Goal: Information Seeking & Learning: Learn about a topic

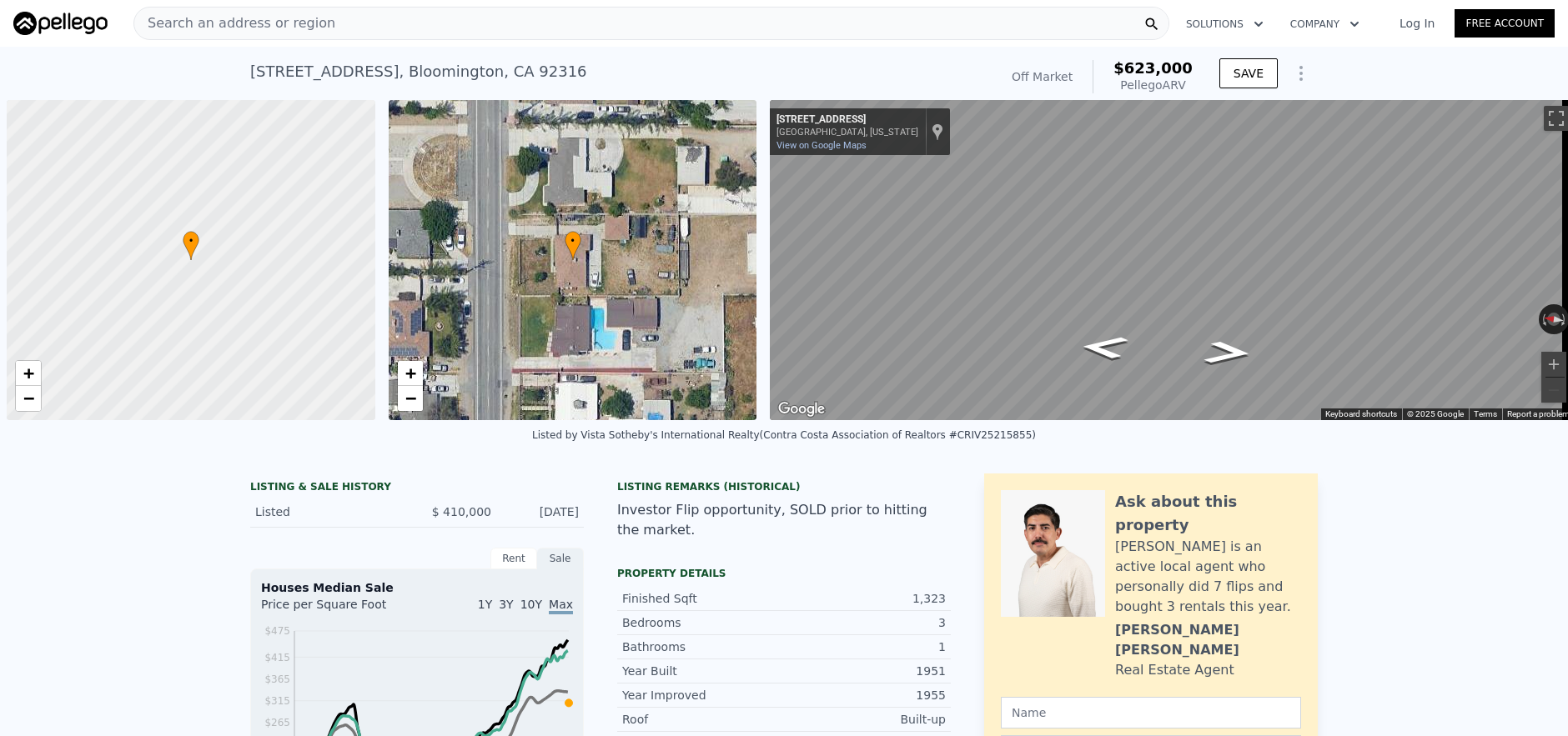
scroll to position [0, 6]
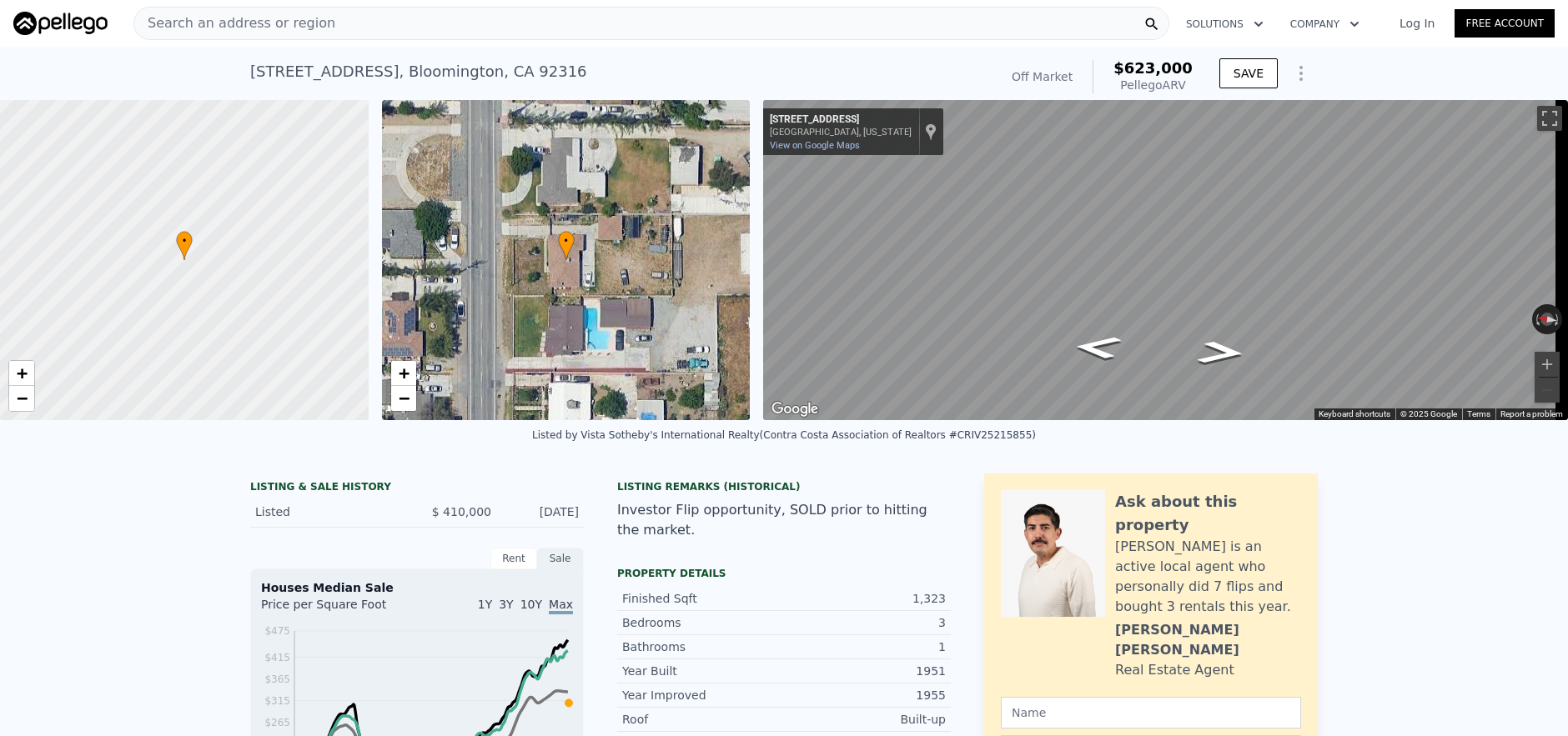
click at [421, 27] on div "Search an address or region" at bounding box center [651, 23] width 1036 height 33
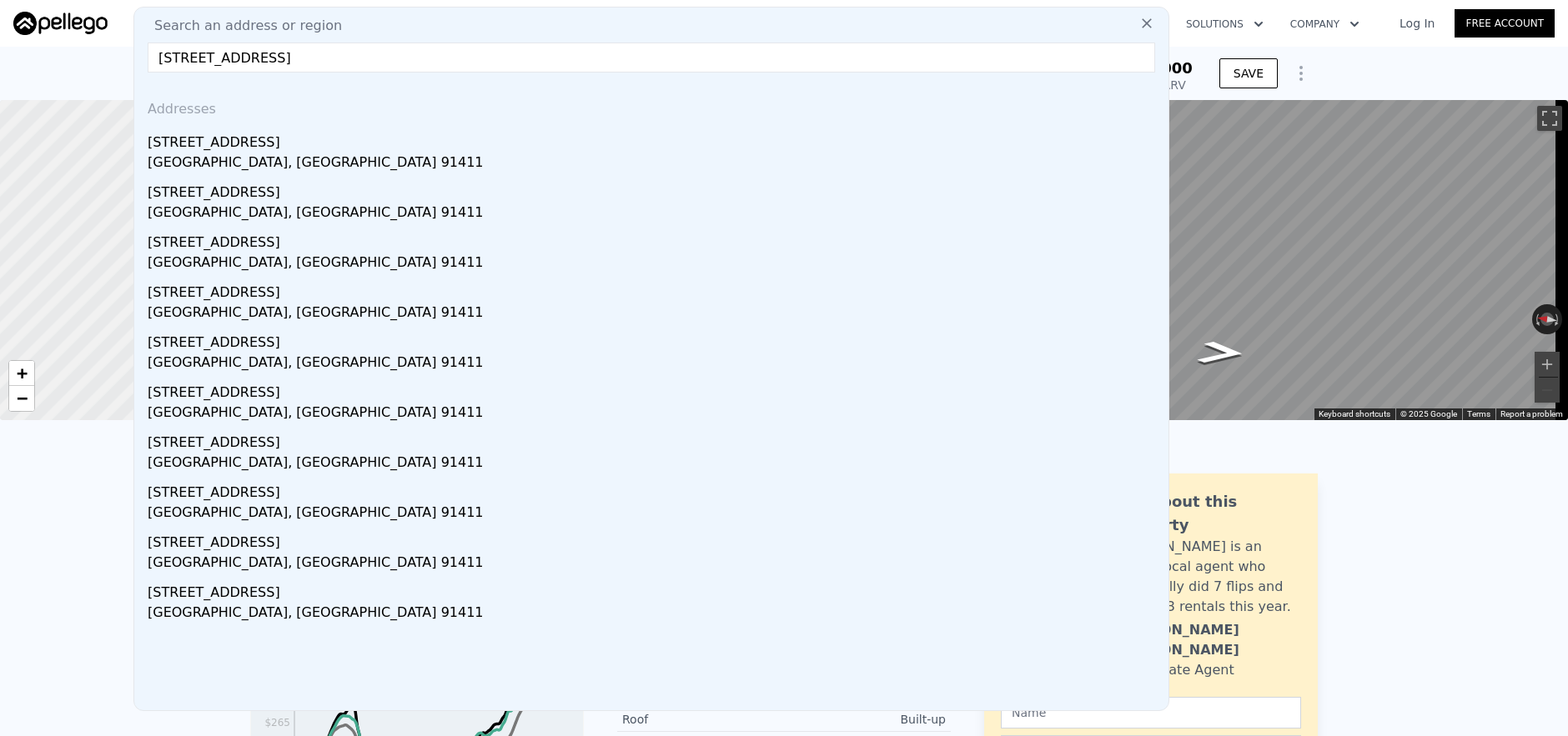
type input "[STREET_ADDRESS]"
click at [454, 137] on div "[STREET_ADDRESS]" at bounding box center [654, 139] width 1015 height 27
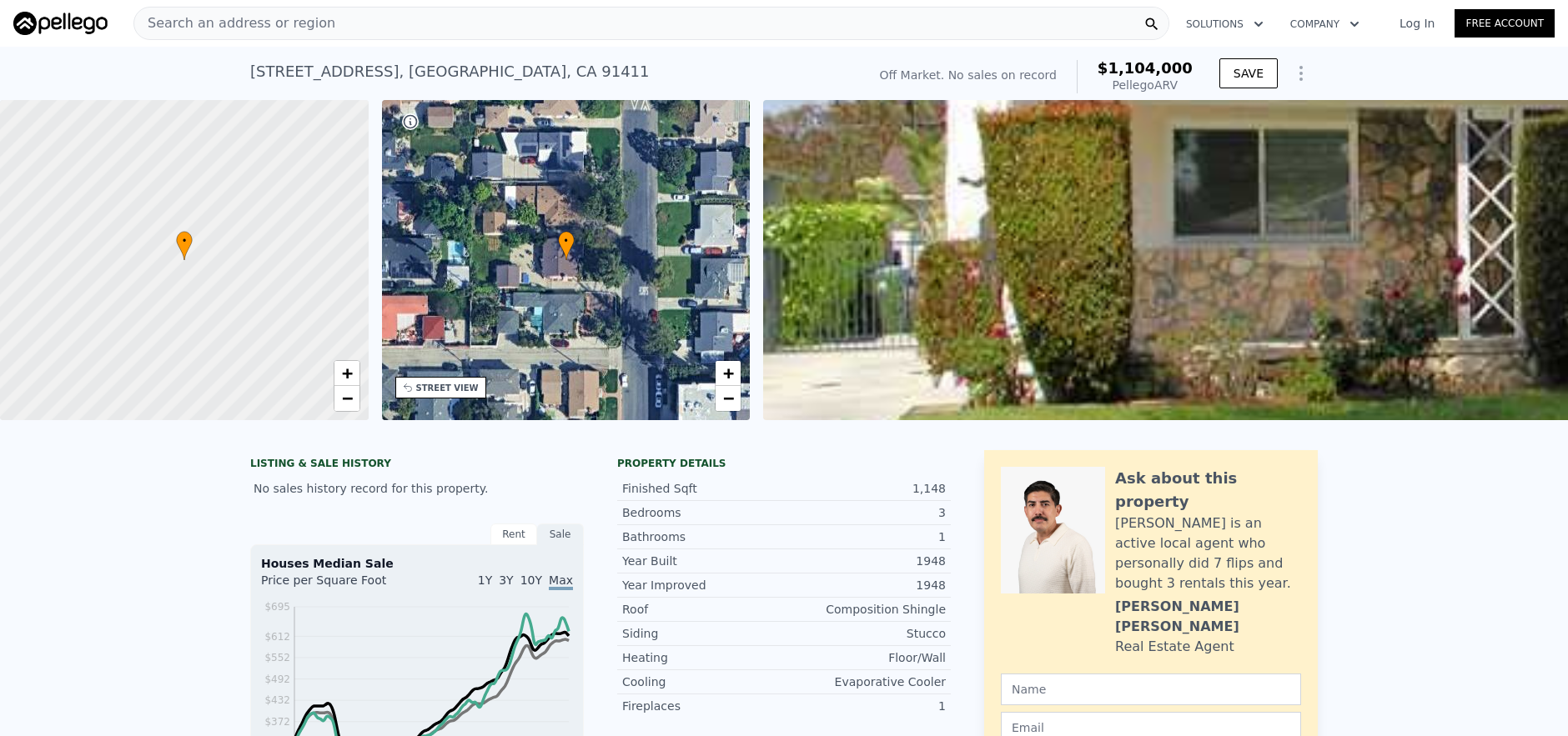
click at [377, 27] on div "Search an address or region" at bounding box center [651, 23] width 1036 height 33
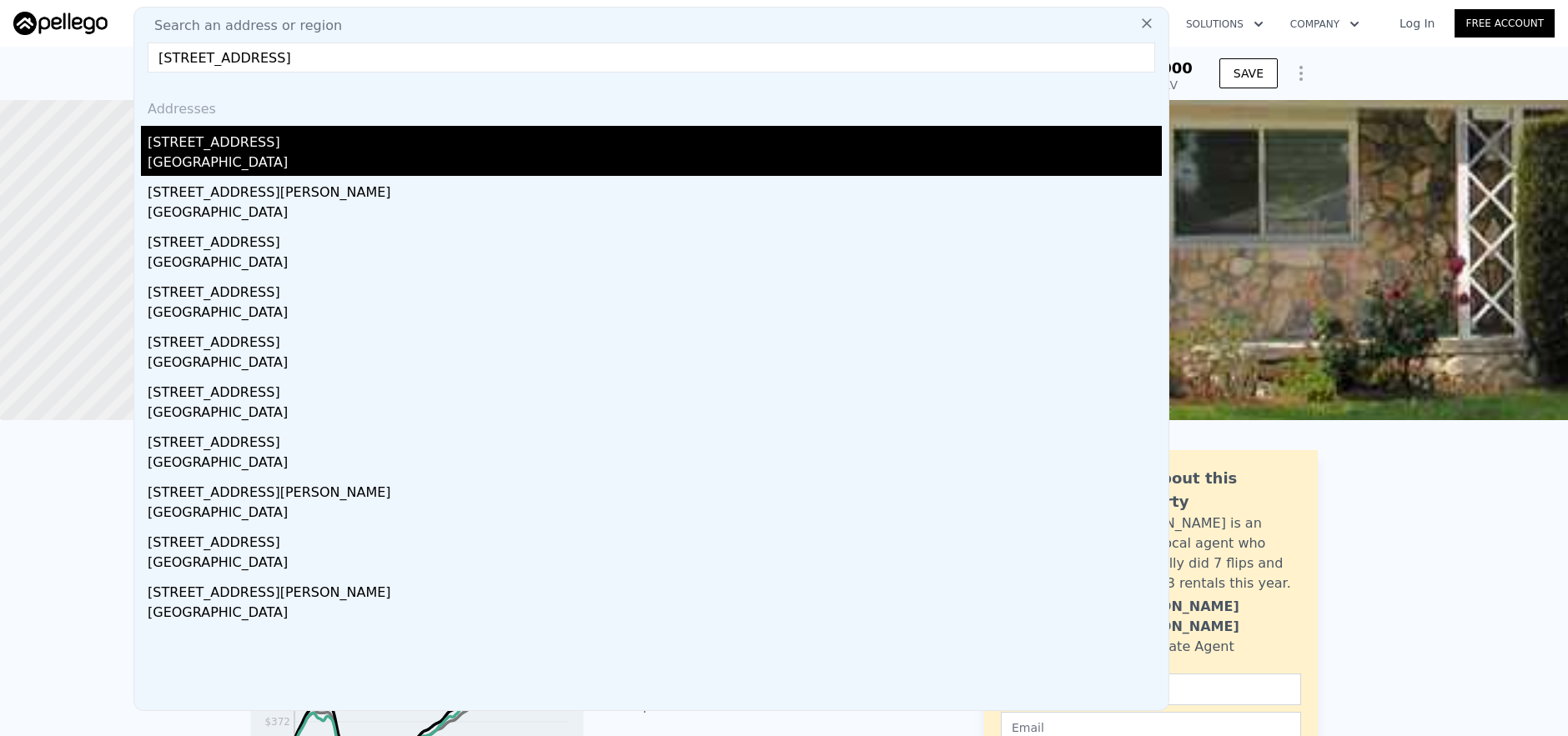
type input "[STREET_ADDRESS]"
click at [478, 155] on div "[GEOGRAPHIC_DATA]" at bounding box center [654, 165] width 1015 height 24
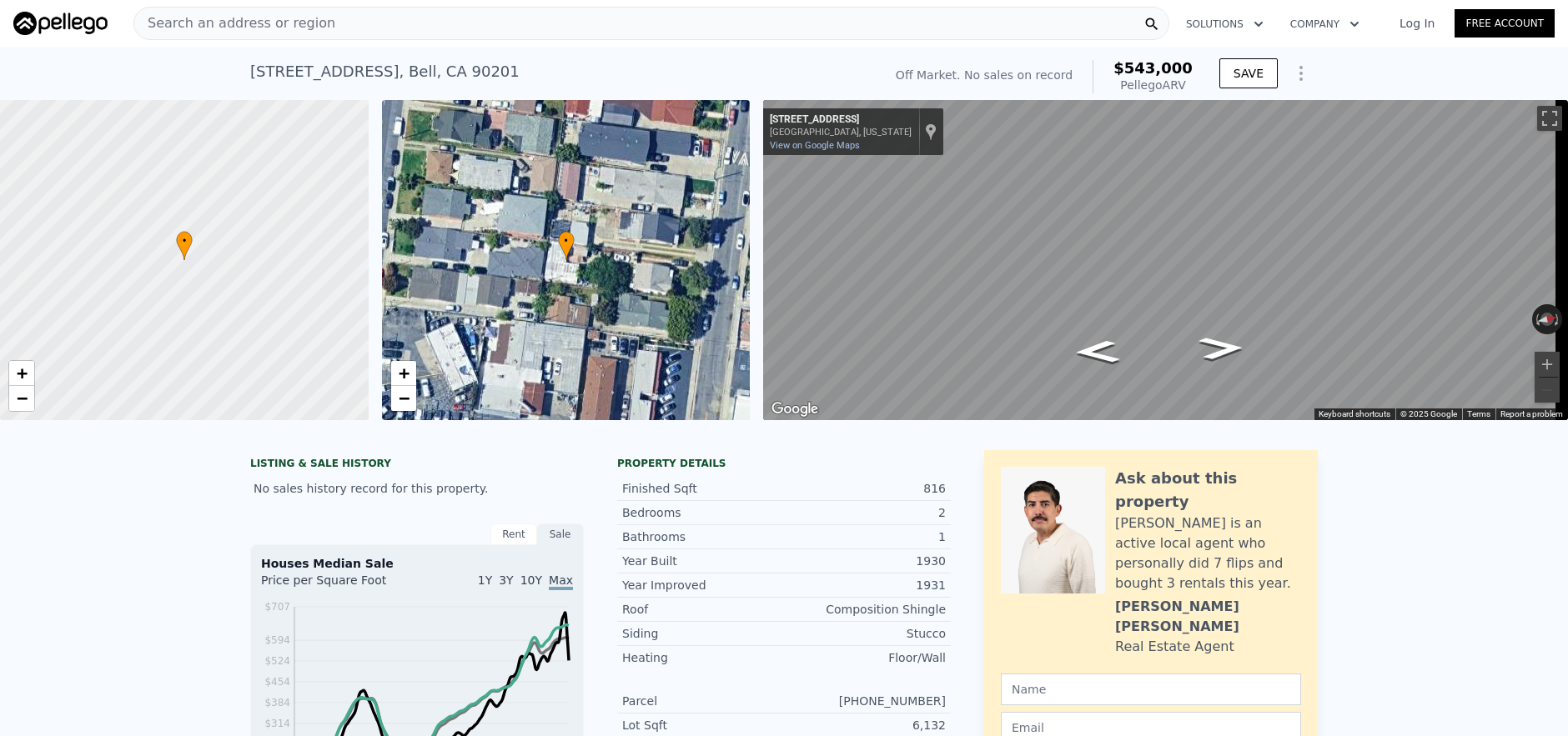
scroll to position [0, 6]
click at [301, 32] on span "Search an address or region" at bounding box center [235, 24] width 201 height 20
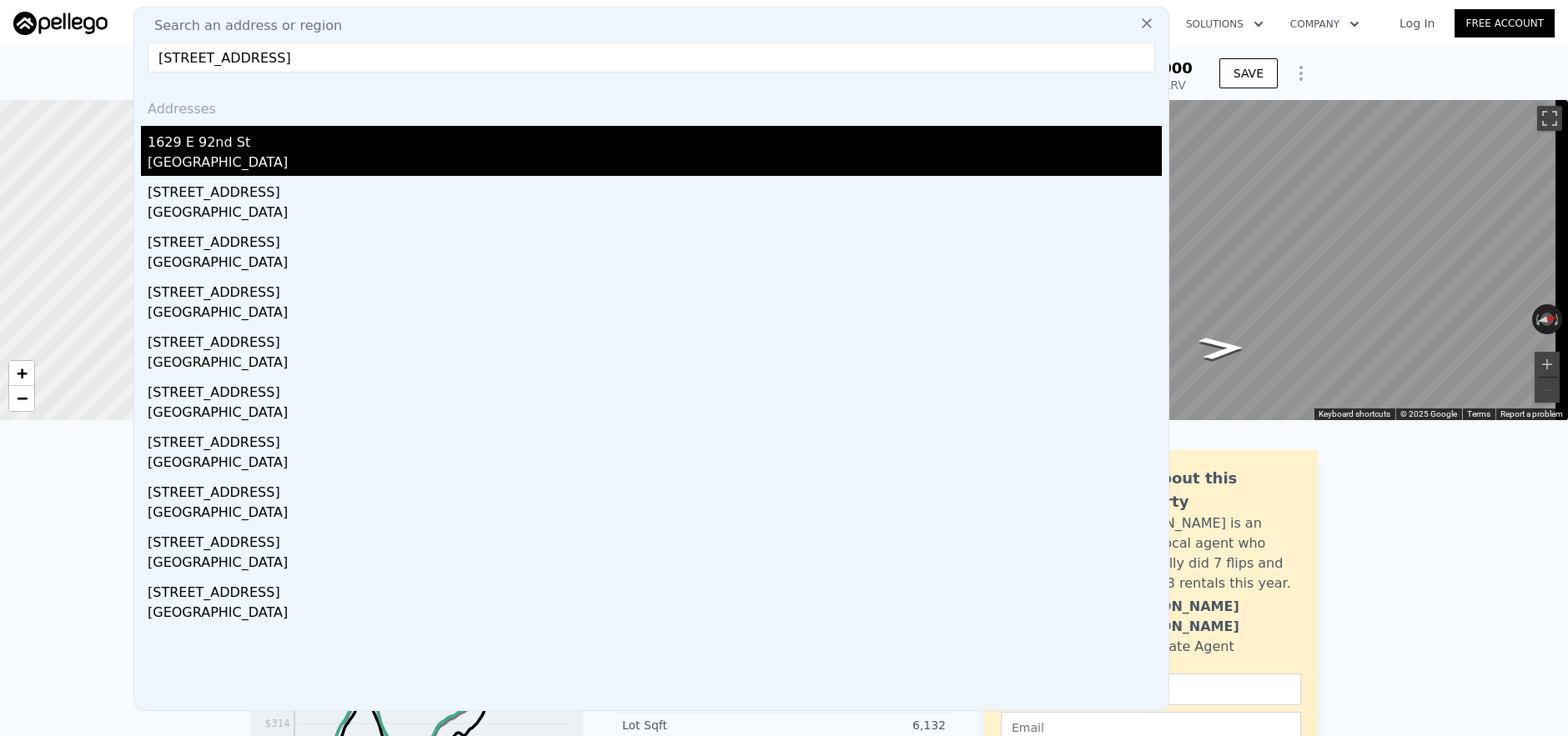
type input "[STREET_ADDRESS]"
click at [352, 162] on div "[GEOGRAPHIC_DATA]" at bounding box center [654, 165] width 1015 height 24
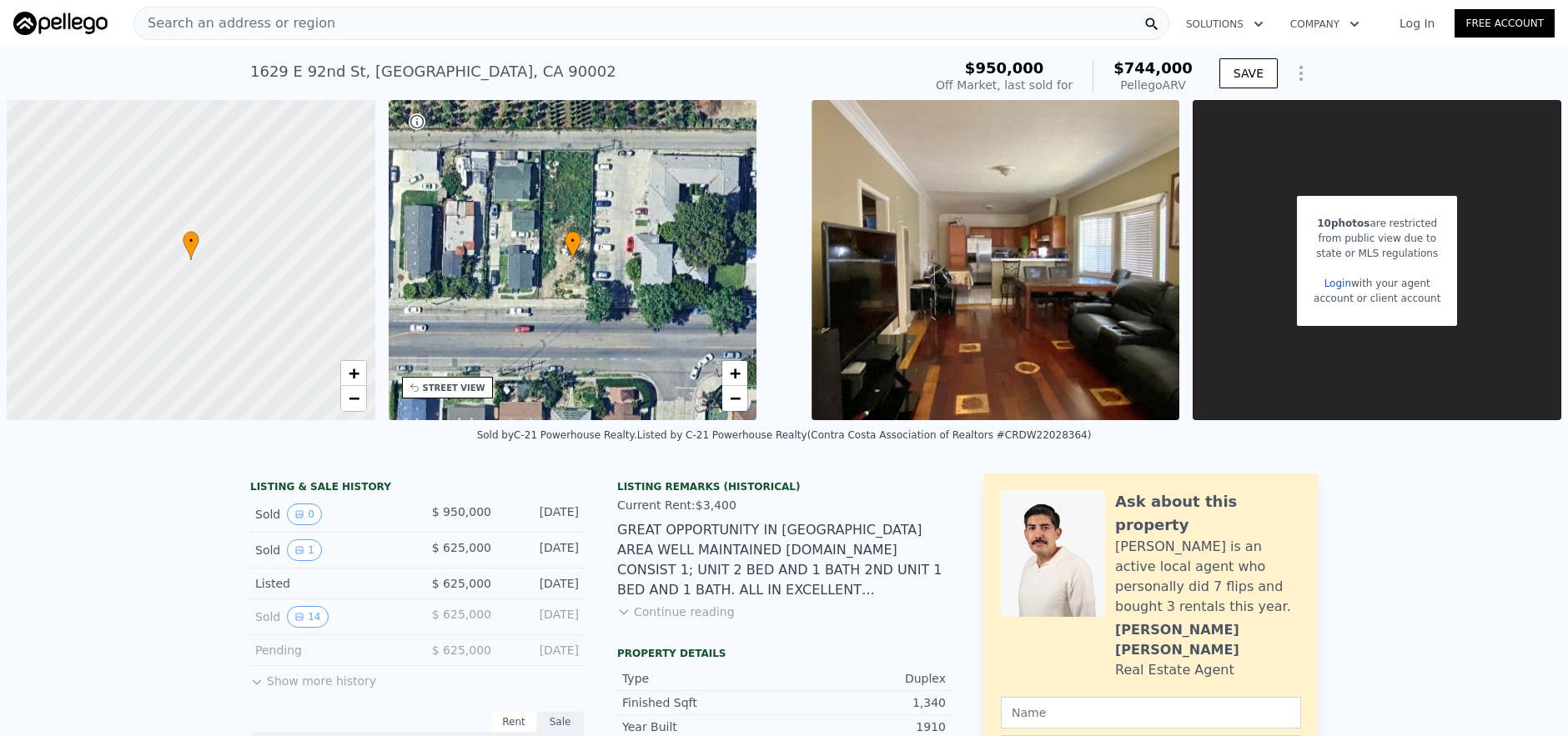
type input "1"
type input "3"
type input "1"
type input "2"
type input "682"
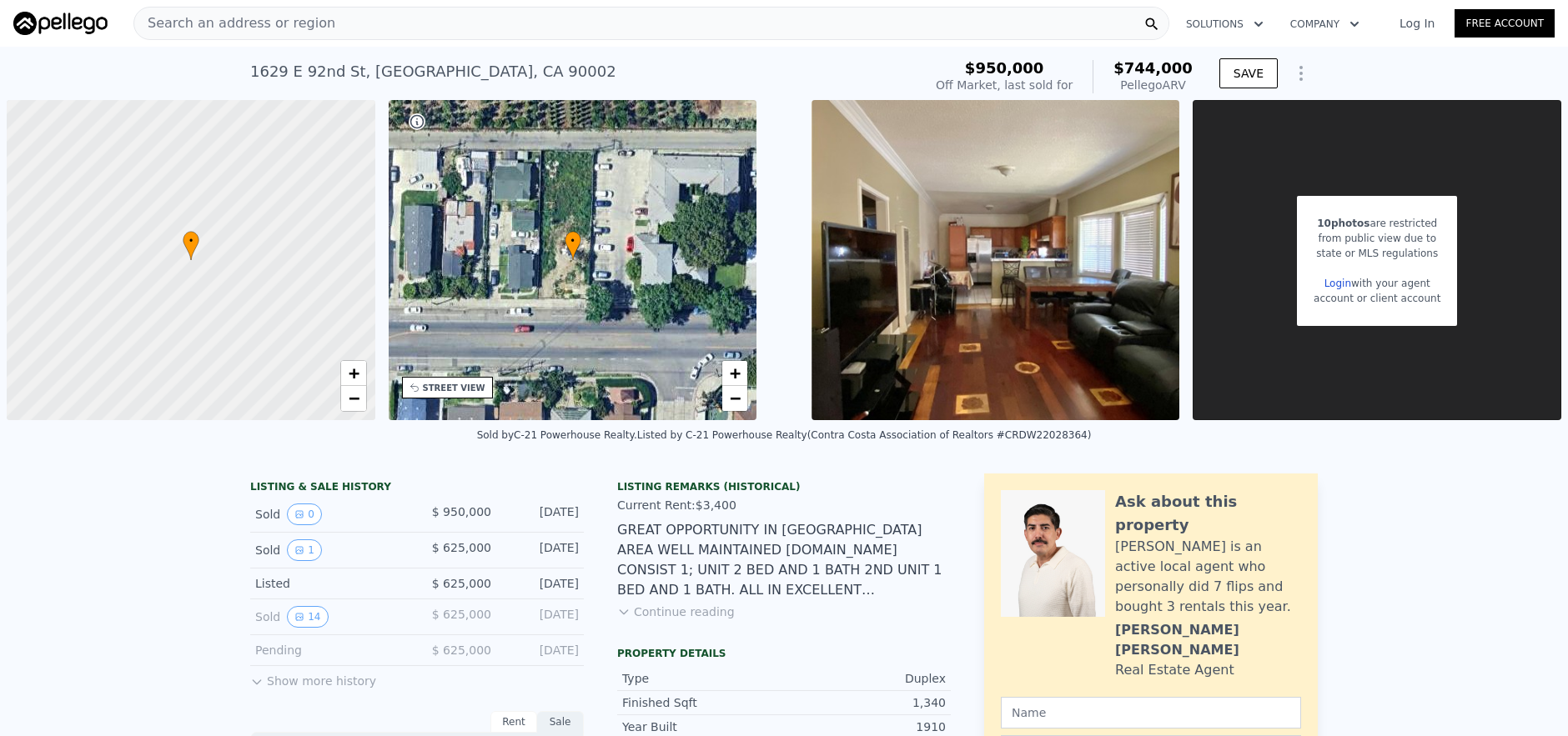
type input "1124"
type input "3725"
type input "6764"
type input "$ 543,000"
type input "5"
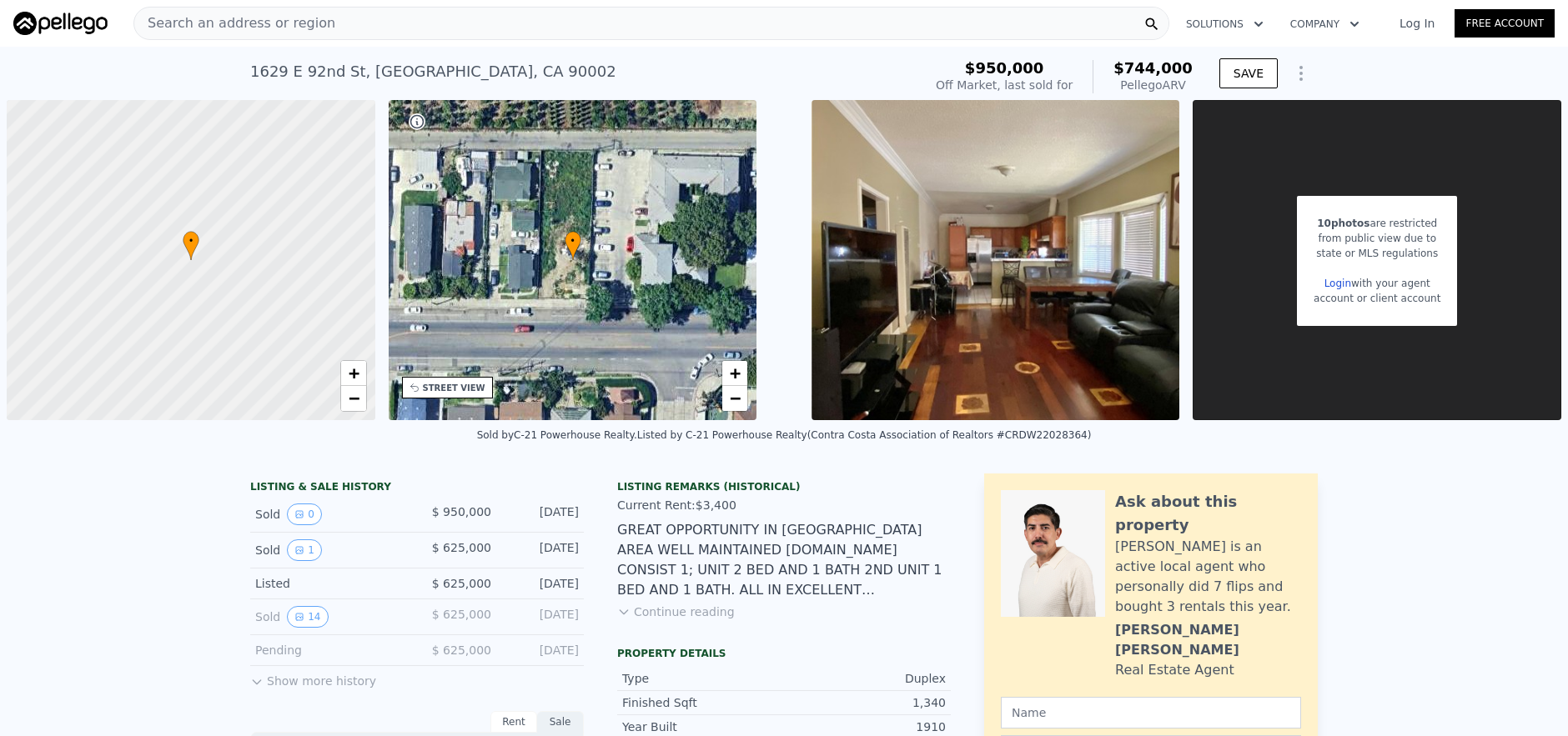
type input "$ 29,999"
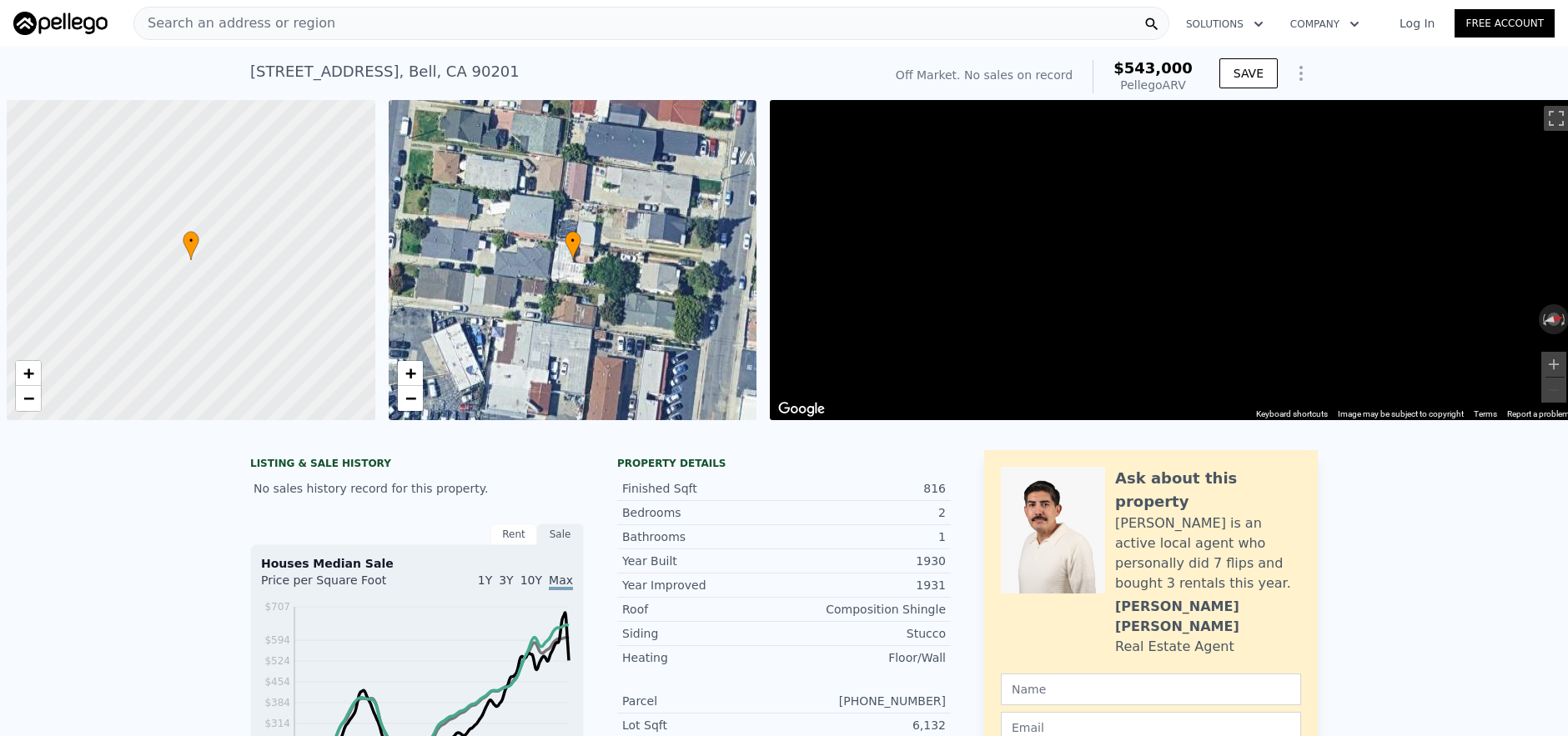
scroll to position [0, 6]
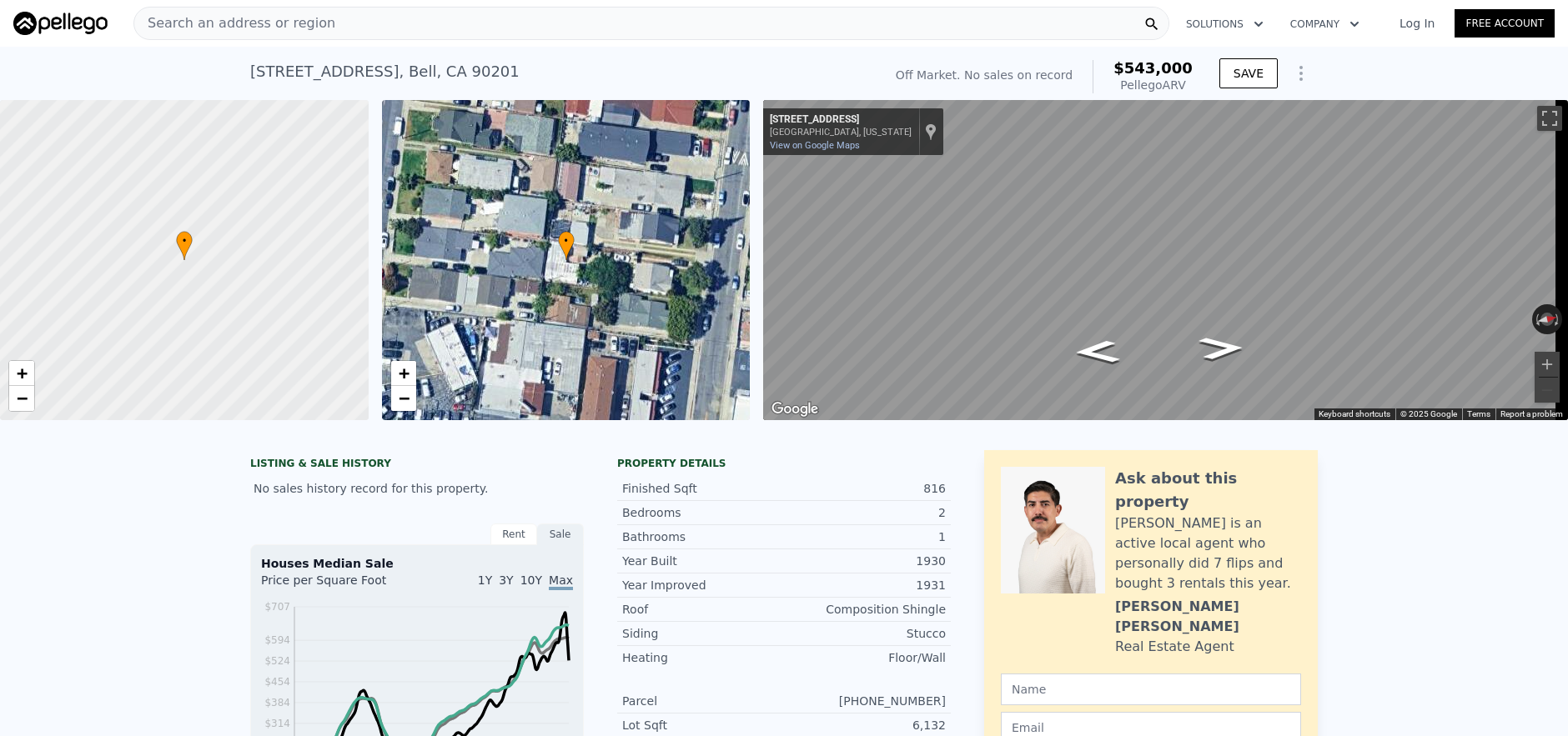
click at [579, 27] on div "Search an address or region" at bounding box center [651, 23] width 1036 height 33
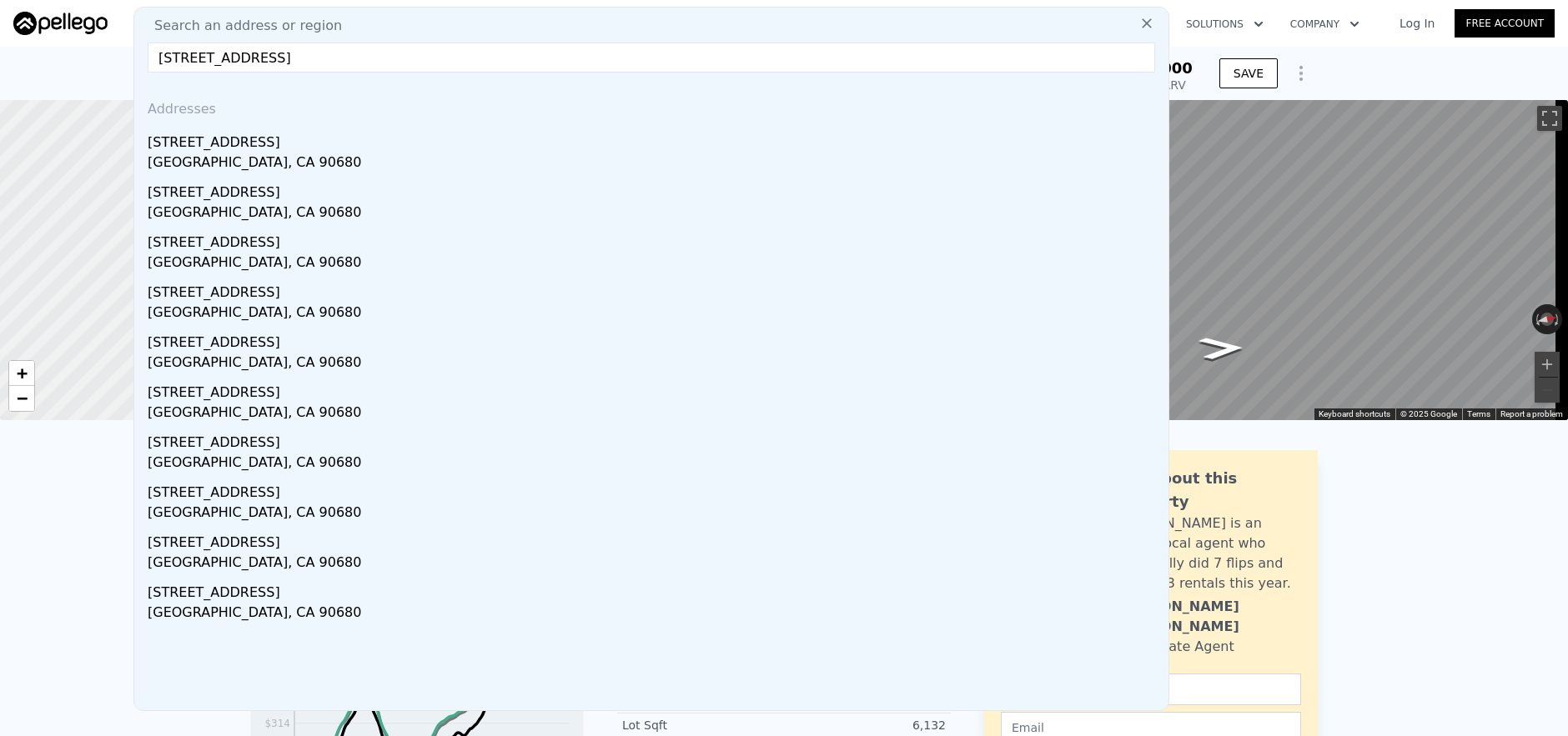
type input "[STREET_ADDRESS]"
click at [482, 139] on div "[STREET_ADDRESS]" at bounding box center [654, 139] width 1015 height 27
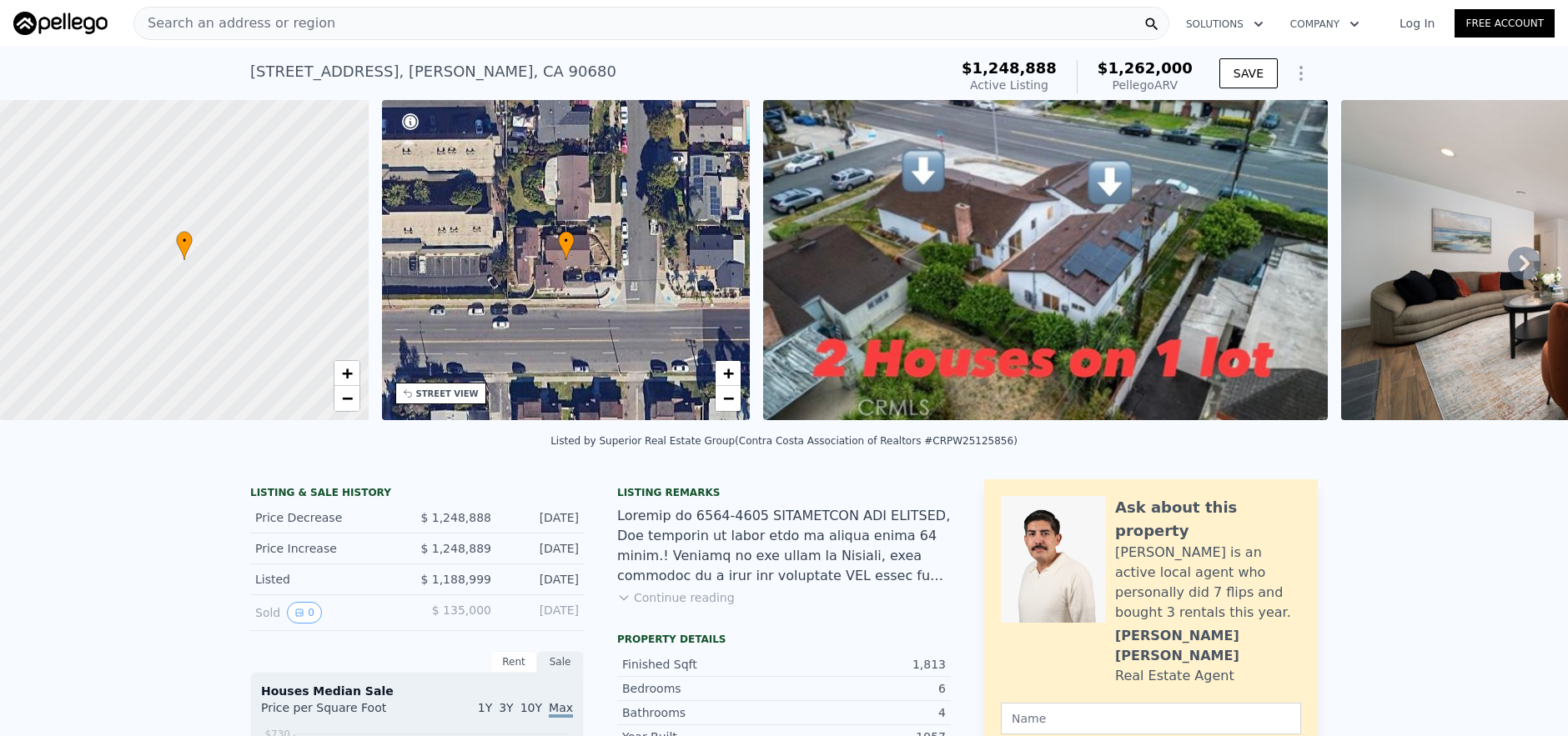
click at [430, 25] on div "Search an address or region" at bounding box center [651, 23] width 1036 height 33
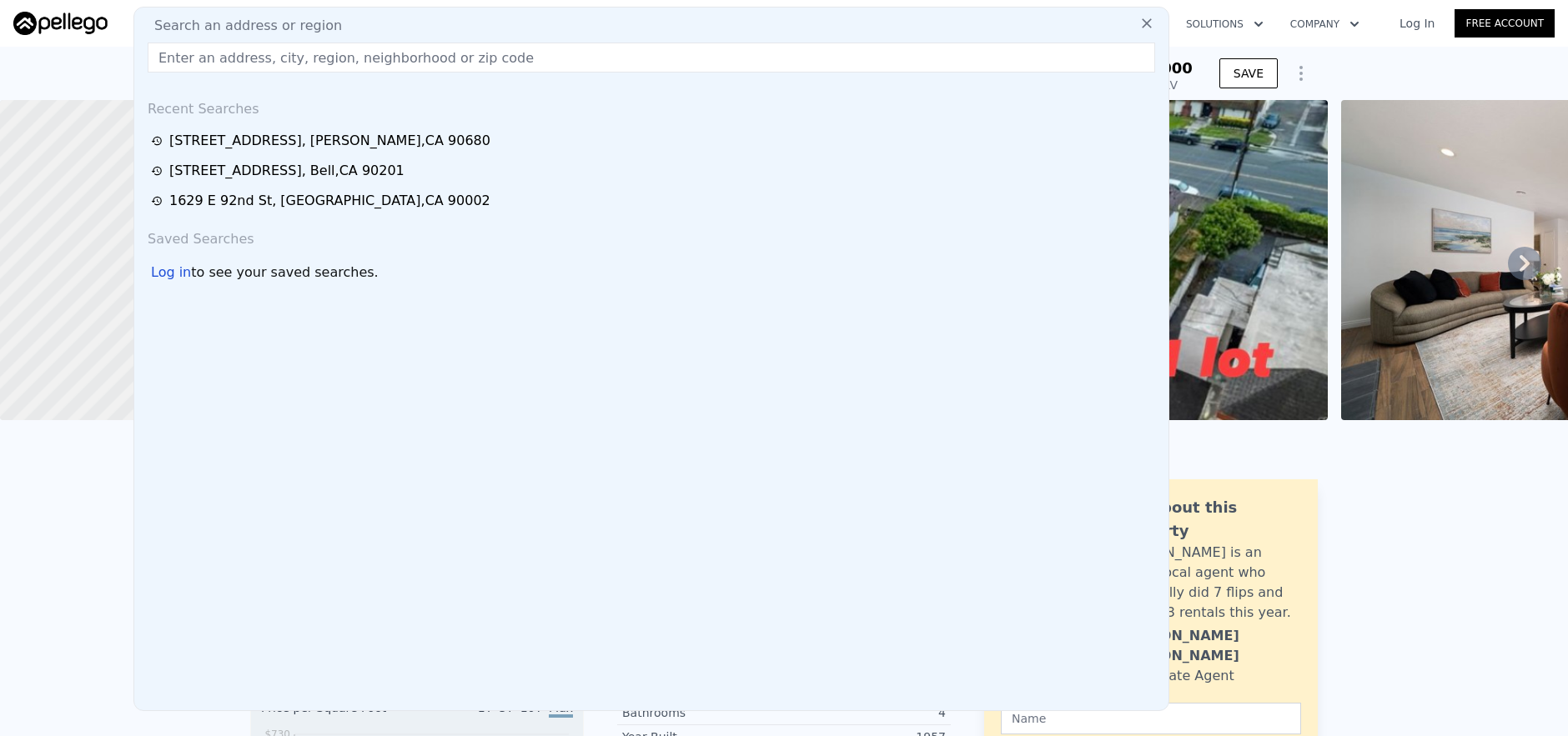
drag, startPoint x: 432, startPoint y: 37, endPoint x: 432, endPoint y: 51, distance: 14.0
click at [432, 37] on div "Search an address or region Recent Searches [STREET_ADDRESS] [STREET_ADDRESS][G…" at bounding box center [651, 358] width 1036 height 704
click at [435, 54] on input "text" at bounding box center [650, 57] width 1007 height 30
paste input "[STREET_ADDRESS]"
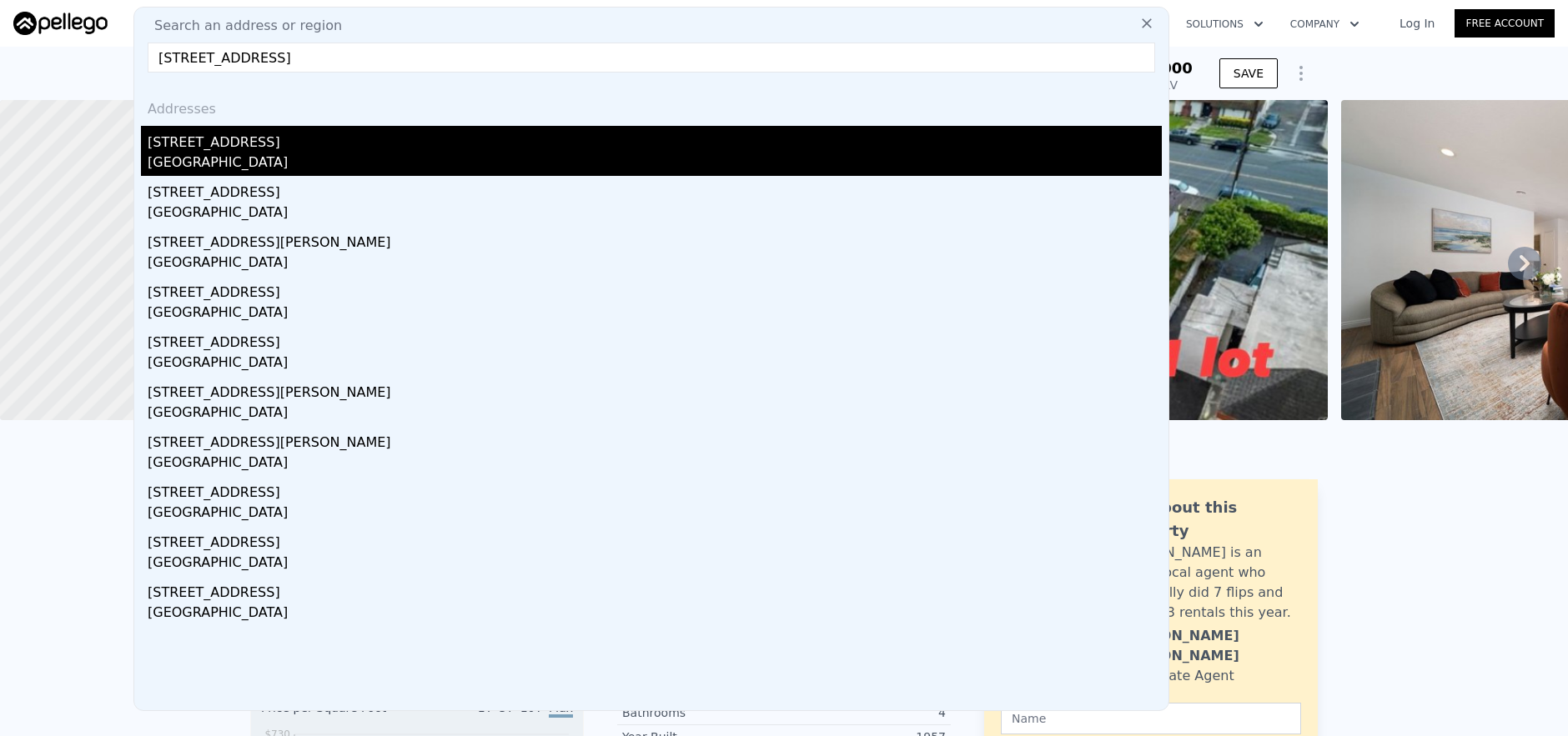
type input "[STREET_ADDRESS]"
click at [409, 141] on div "[STREET_ADDRESS]" at bounding box center [654, 139] width 1015 height 27
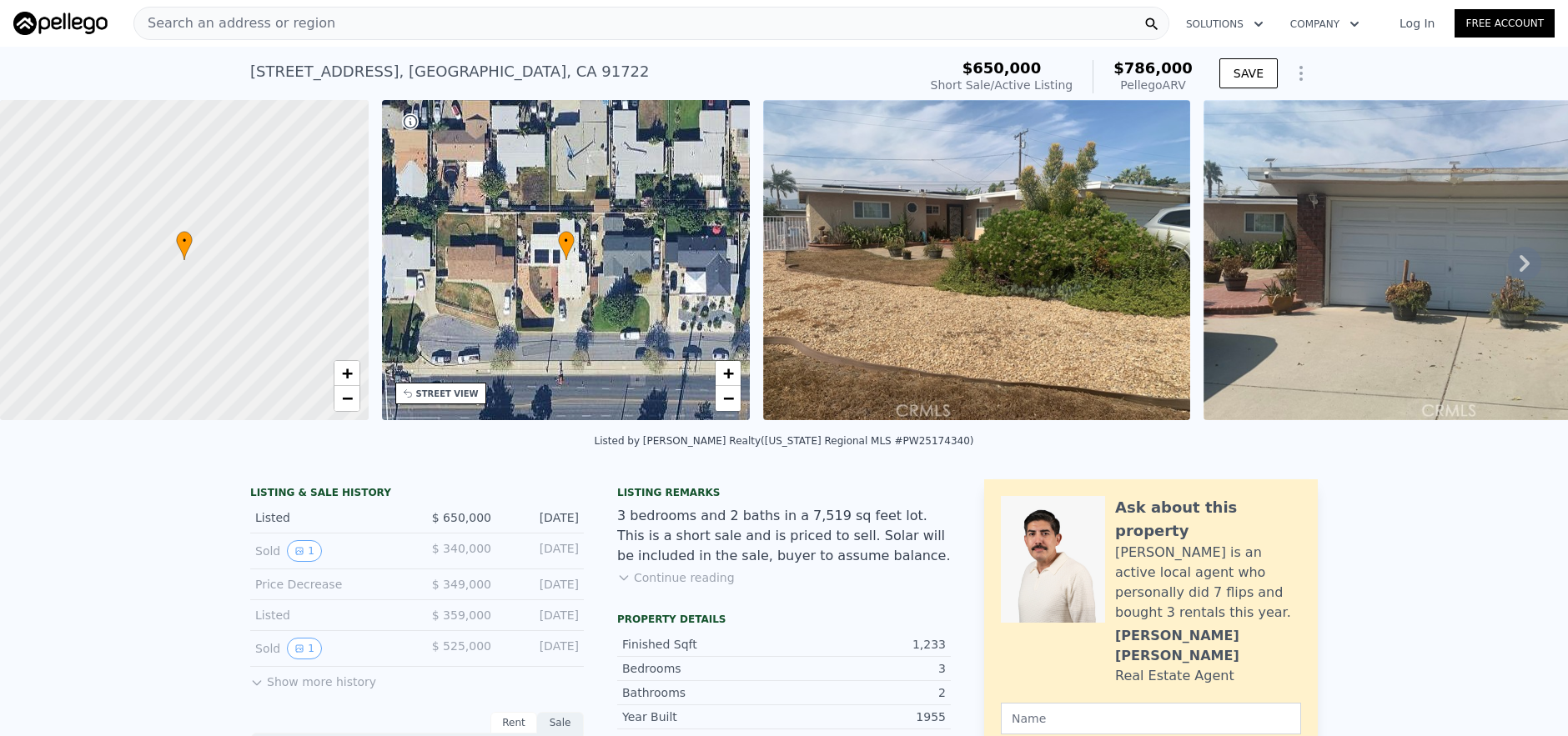
click at [388, 24] on div "Search an address or region" at bounding box center [651, 23] width 1036 height 33
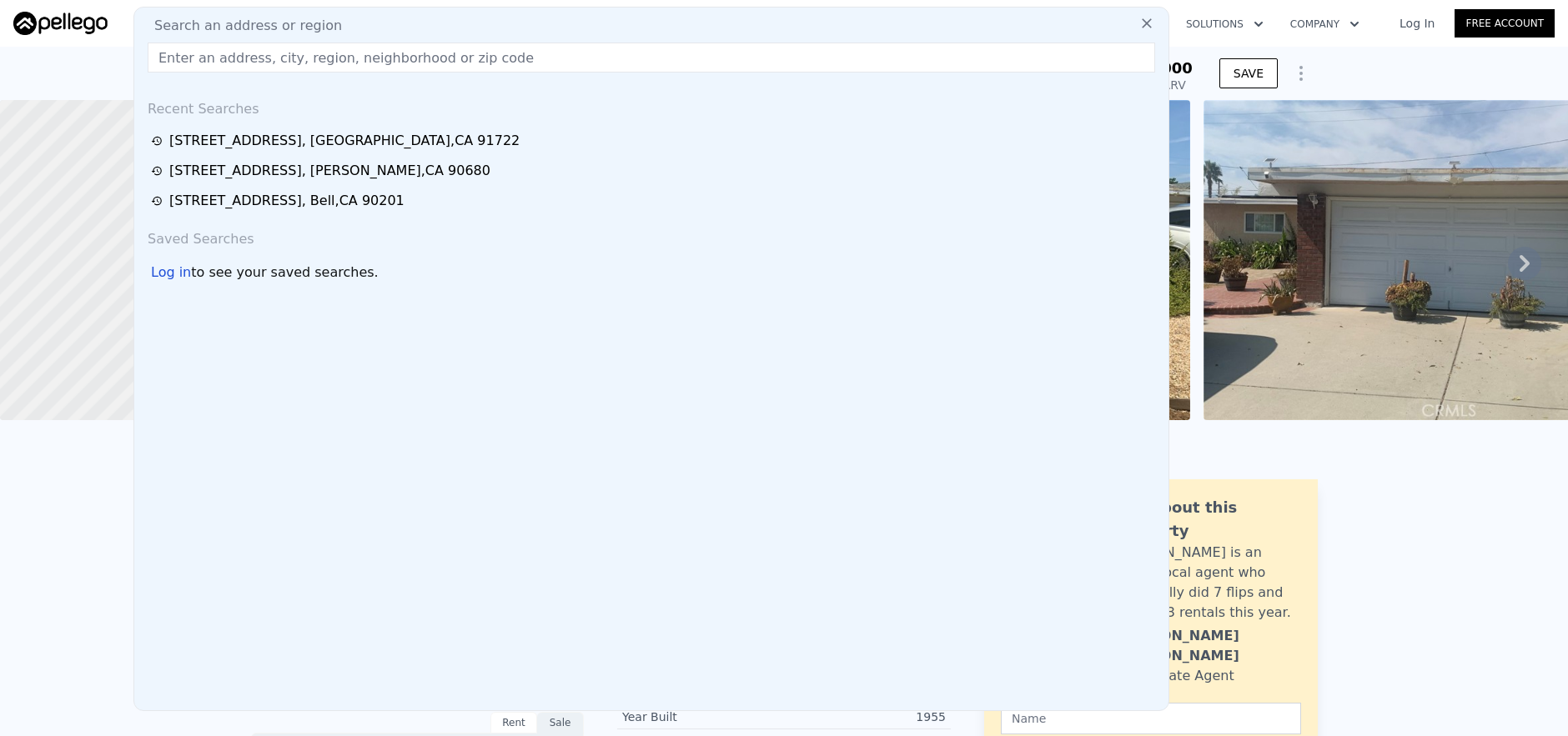
click at [387, 55] on input "text" at bounding box center [650, 57] width 1007 height 30
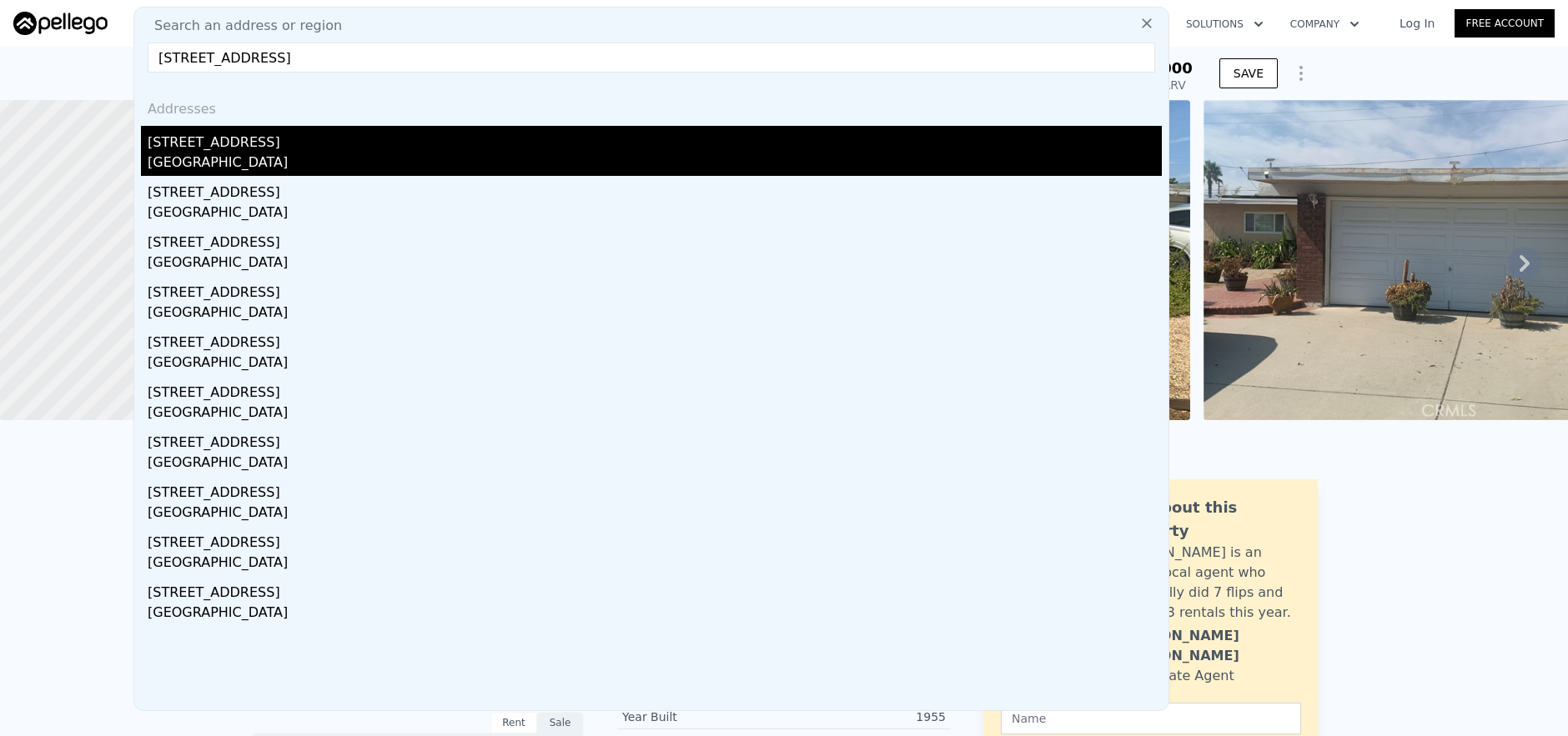
type input "[STREET_ADDRESS]"
click at [393, 133] on div "[STREET_ADDRESS]" at bounding box center [654, 139] width 1015 height 27
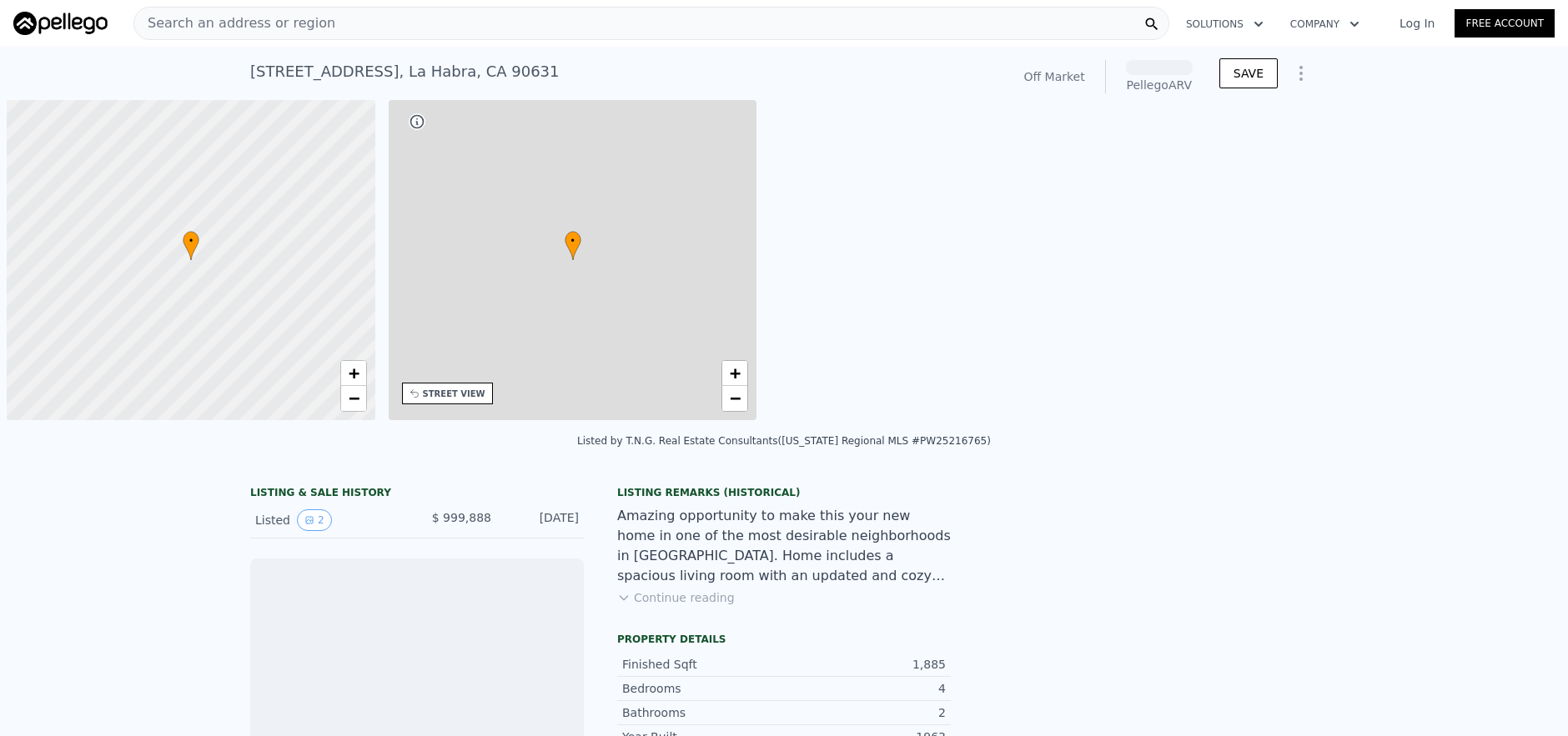
scroll to position [0, 6]
